Goal: Use online tool/utility: Utilize a website feature to perform a specific function

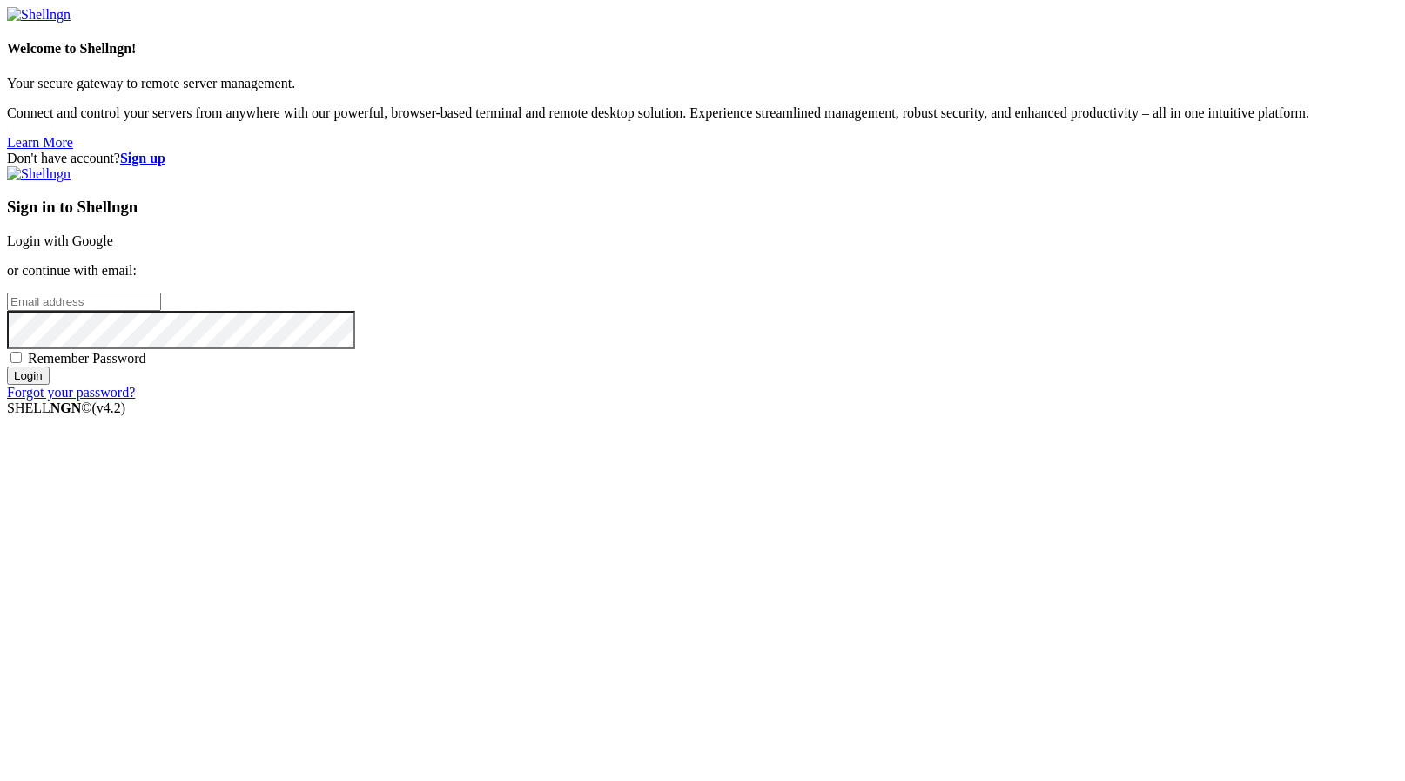
click at [113, 248] on link "Login with Google" at bounding box center [60, 240] width 106 height 15
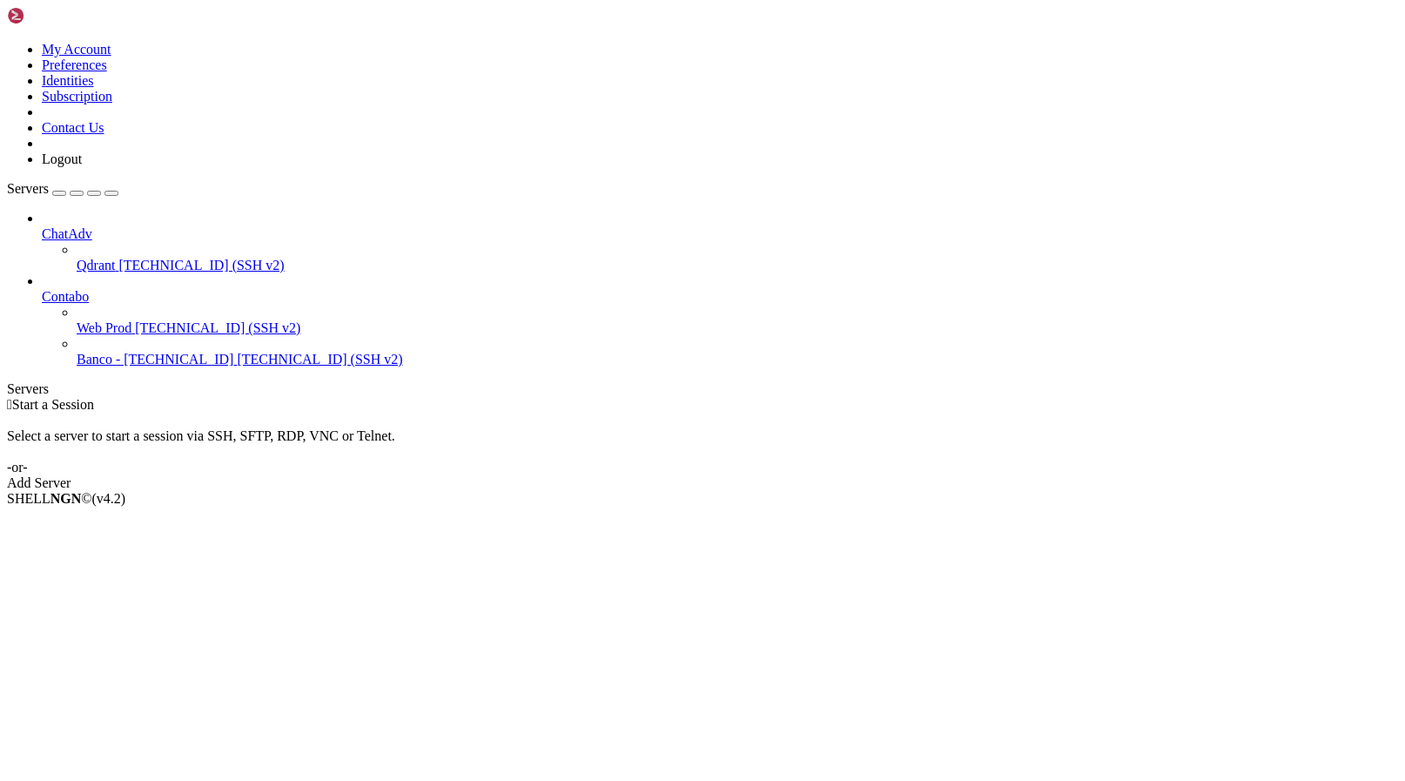
click at [142, 320] on span "[TECHNICAL_ID] (SSH v2)" at bounding box center [217, 327] width 165 height 15
click at [141, 320] on span "[TECHNICAL_ID] (SSH v2)" at bounding box center [217, 327] width 165 height 15
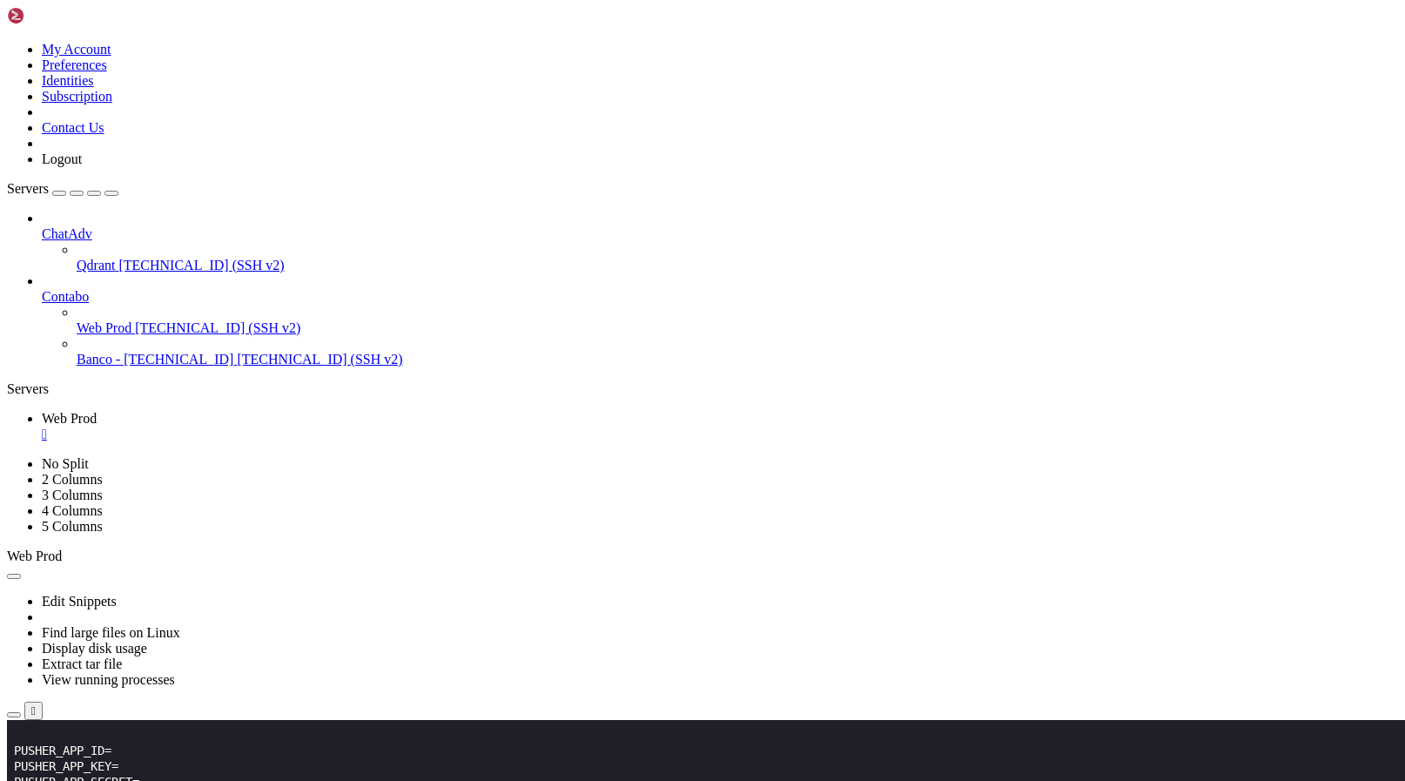
scroll to position [2085, 0]
drag, startPoint x: 199, startPoint y: 1210, endPoint x: 16, endPoint y: 1178, distance: 185.5
